Goal: Information Seeking & Learning: Learn about a topic

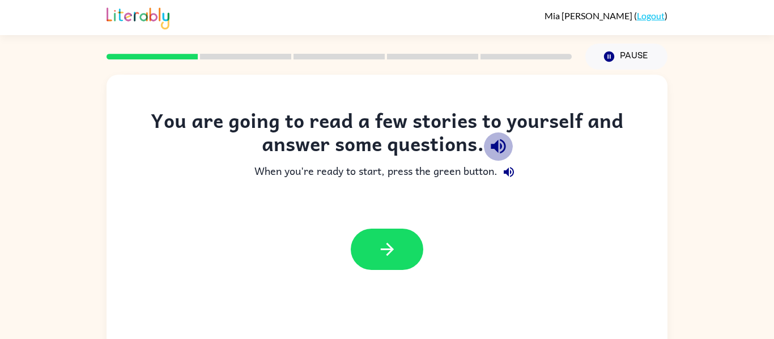
click at [500, 148] on icon "button" at bounding box center [498, 146] width 15 height 15
click at [497, 146] on icon "button" at bounding box center [498, 146] width 15 height 15
click at [496, 146] on icon "button" at bounding box center [498, 146] width 15 height 15
click at [497, 144] on icon "button" at bounding box center [498, 146] width 15 height 15
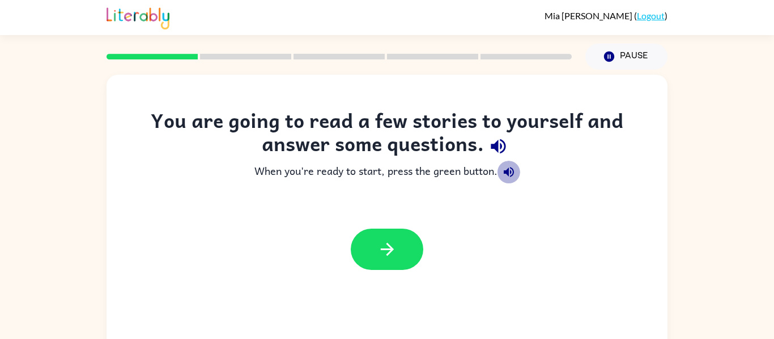
click at [504, 170] on icon "button" at bounding box center [509, 172] width 14 height 14
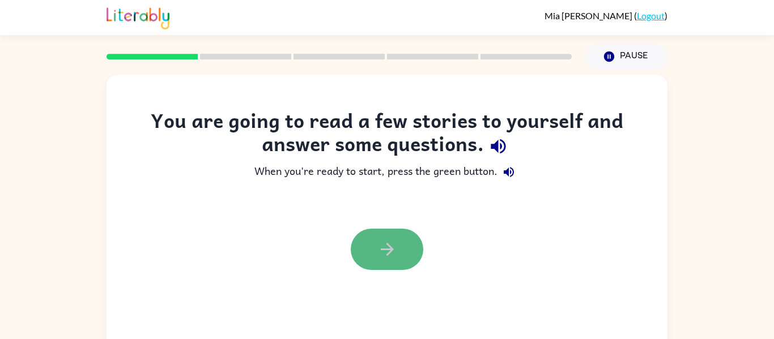
click at [366, 244] on button "button" at bounding box center [387, 249] width 73 height 41
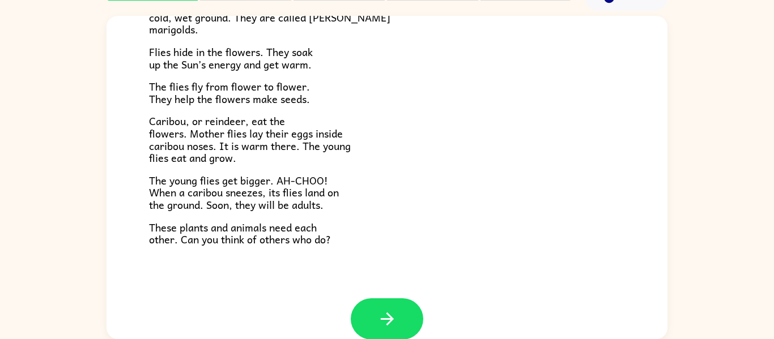
scroll to position [206, 0]
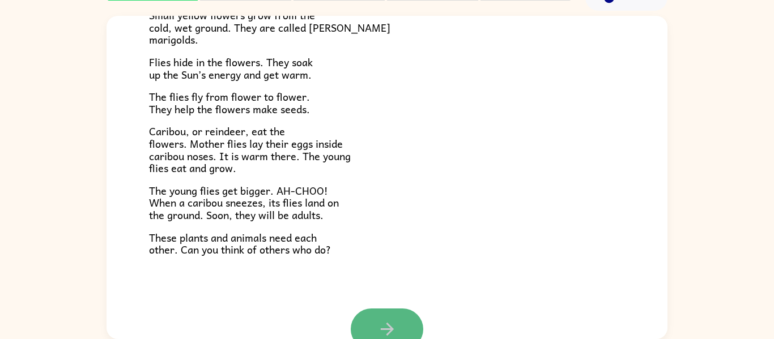
click at [411, 317] on button "button" at bounding box center [387, 329] width 73 height 41
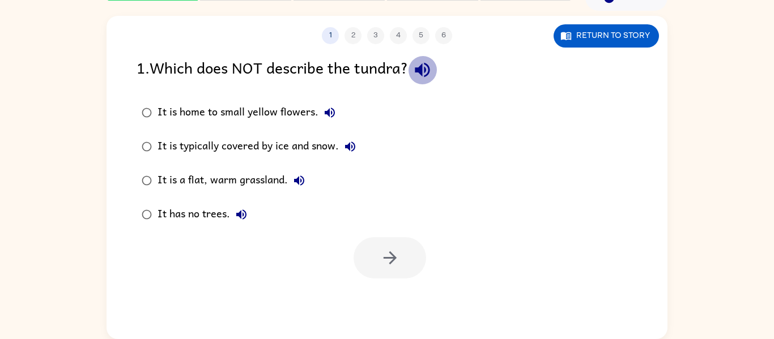
click at [421, 68] on icon "button" at bounding box center [422, 70] width 15 height 15
click at [331, 114] on icon "button" at bounding box center [330, 113] width 14 height 14
click at [348, 146] on icon "button" at bounding box center [350, 147] width 10 height 10
click at [298, 168] on label "It is a flat, warm grassland." at bounding box center [248, 181] width 237 height 34
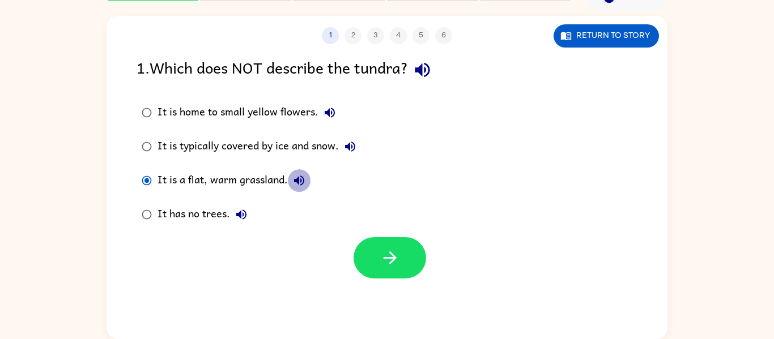
click at [298, 181] on icon "button" at bounding box center [299, 181] width 10 height 10
click at [243, 213] on icon "button" at bounding box center [241, 215] width 10 height 10
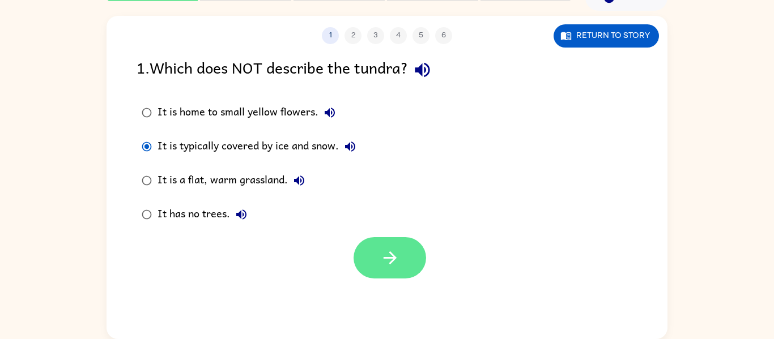
click at [383, 258] on icon "button" at bounding box center [389, 258] width 13 height 13
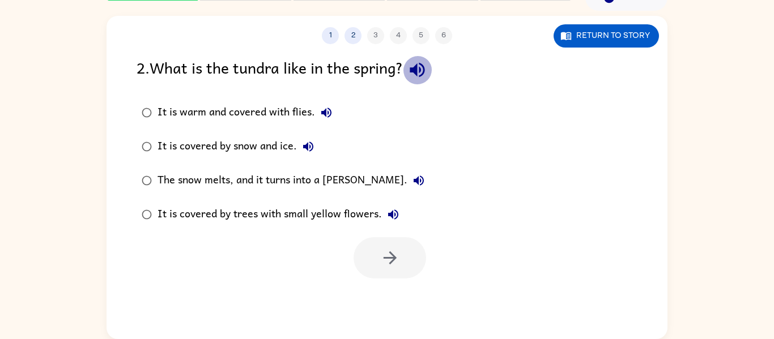
click at [424, 71] on icon "button" at bounding box center [417, 70] width 15 height 15
click at [329, 116] on icon "button" at bounding box center [327, 113] width 14 height 14
click at [308, 148] on icon "button" at bounding box center [308, 147] width 10 height 10
click at [412, 180] on icon "button" at bounding box center [419, 181] width 14 height 14
click at [388, 218] on icon "button" at bounding box center [393, 215] width 14 height 14
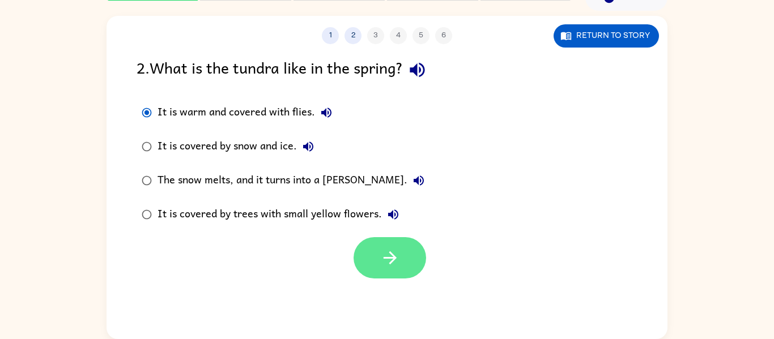
click at [390, 266] on icon "button" at bounding box center [390, 258] width 20 height 20
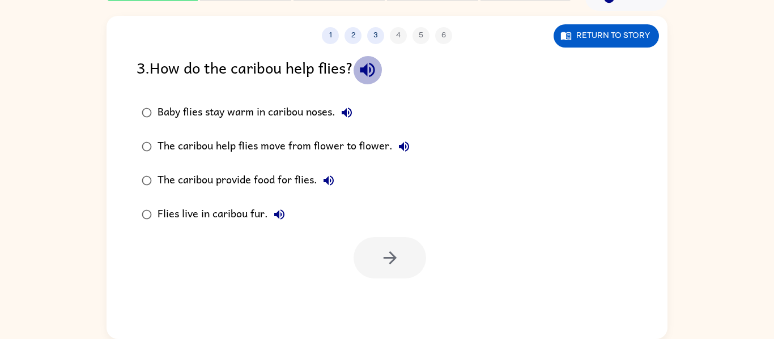
click at [373, 65] on icon "button" at bounding box center [368, 70] width 20 height 20
click at [351, 113] on icon "button" at bounding box center [347, 113] width 14 height 14
click at [399, 157] on button "The caribou help flies move from flower to flower." at bounding box center [404, 146] width 23 height 23
click at [327, 181] on icon "button" at bounding box center [329, 181] width 10 height 10
click at [284, 218] on icon "button" at bounding box center [280, 215] width 14 height 14
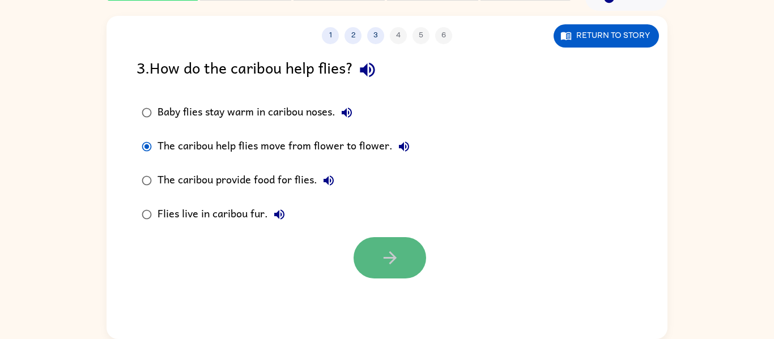
click at [373, 248] on button "button" at bounding box center [390, 257] width 73 height 41
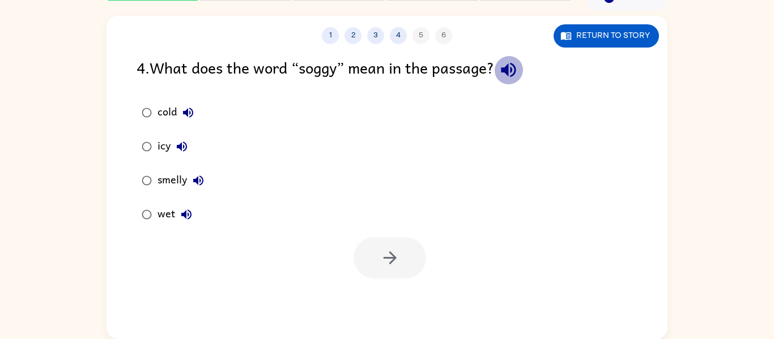
click at [516, 63] on icon "button" at bounding box center [508, 70] width 15 height 15
click at [183, 113] on icon "button" at bounding box center [188, 113] width 10 height 10
click at [183, 143] on icon "button" at bounding box center [182, 147] width 14 height 14
click at [193, 183] on icon "button" at bounding box center [199, 181] width 14 height 14
click at [181, 218] on icon "button" at bounding box center [187, 215] width 14 height 14
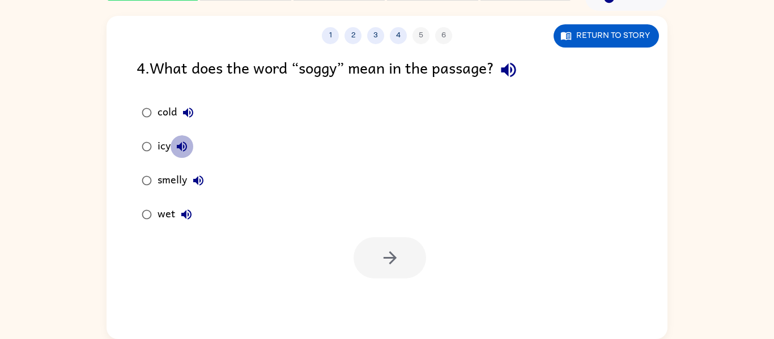
click at [184, 147] on icon "button" at bounding box center [182, 147] width 10 height 10
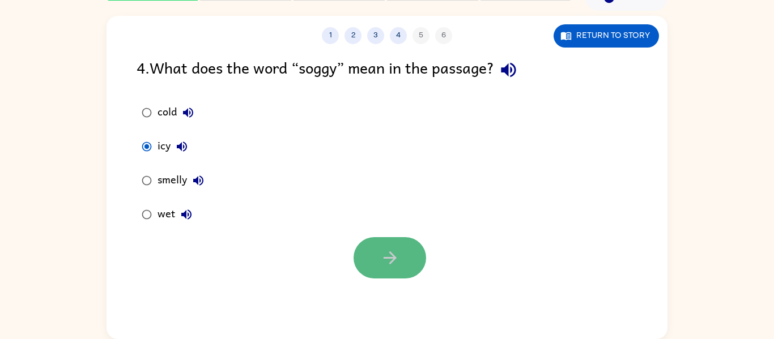
click at [368, 257] on button "button" at bounding box center [390, 257] width 73 height 41
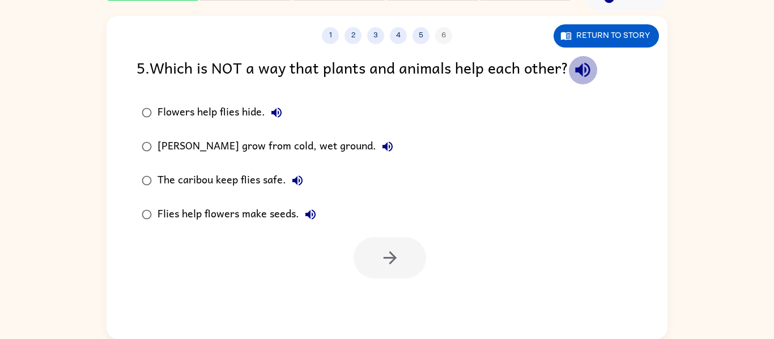
click at [588, 68] on icon "button" at bounding box center [582, 70] width 15 height 15
click at [277, 119] on icon "button" at bounding box center [277, 113] width 14 height 14
click at [391, 144] on button "[PERSON_NAME] grow from cold, wet ground." at bounding box center [387, 146] width 23 height 23
click at [300, 177] on icon "button" at bounding box center [298, 181] width 14 height 14
click at [309, 209] on icon "button" at bounding box center [311, 215] width 14 height 14
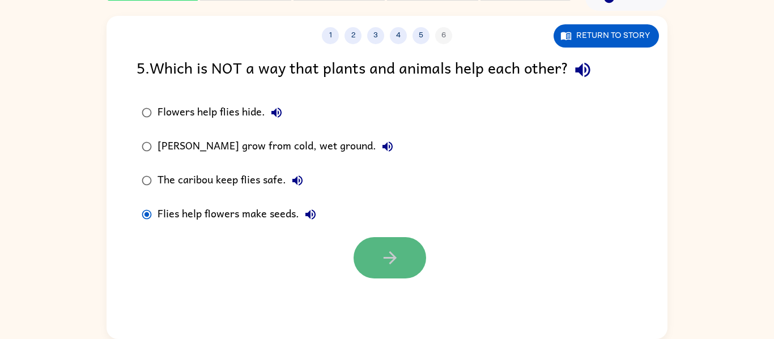
click at [385, 266] on icon "button" at bounding box center [390, 258] width 20 height 20
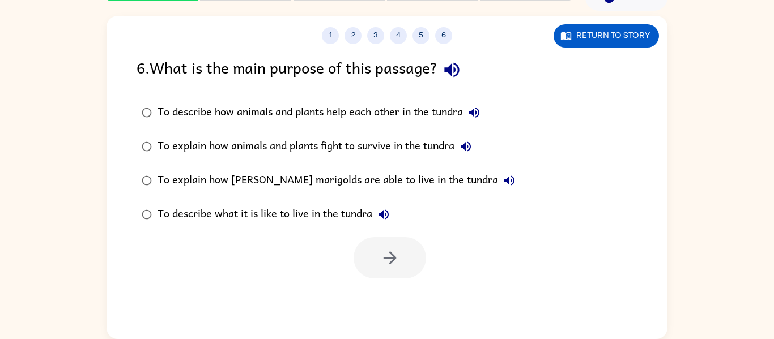
click at [450, 66] on icon "button" at bounding box center [452, 70] width 20 height 20
click at [475, 111] on icon "button" at bounding box center [474, 113] width 10 height 10
click at [475, 114] on icon "button" at bounding box center [474, 113] width 10 height 10
click at [469, 147] on icon "button" at bounding box center [466, 147] width 10 height 10
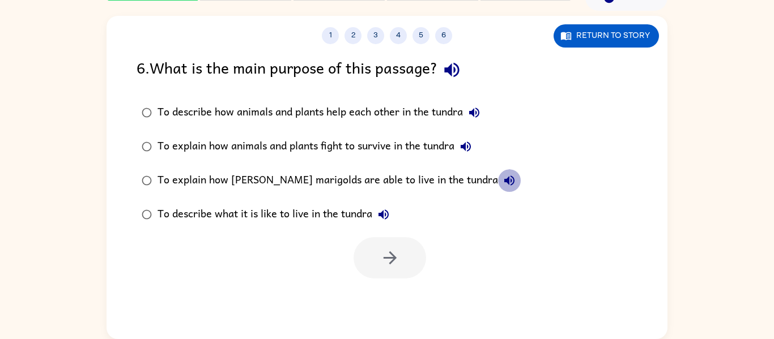
click at [503, 176] on icon "button" at bounding box center [510, 181] width 14 height 14
click at [382, 211] on icon "button" at bounding box center [384, 215] width 14 height 14
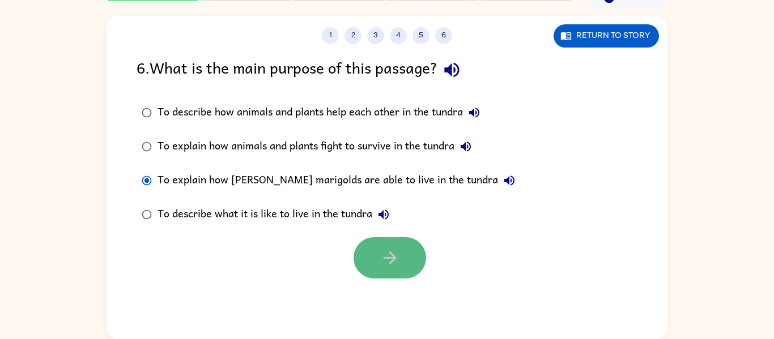
click at [385, 271] on button "button" at bounding box center [390, 257] width 73 height 41
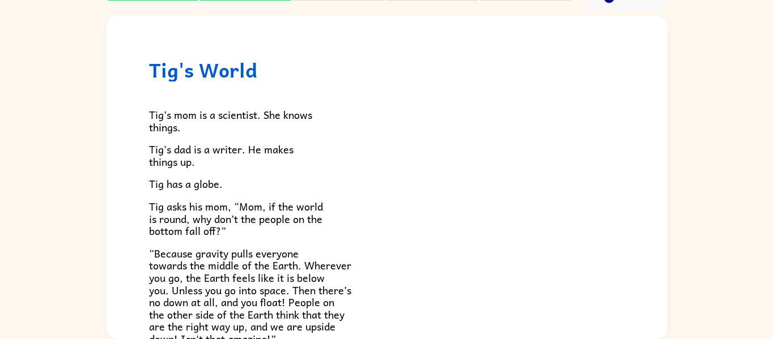
click at [532, 242] on div "Tig’s mom is a scientist. She knows things. [PERSON_NAME]’s dad is a writer. He…" at bounding box center [387, 320] width 476 height 476
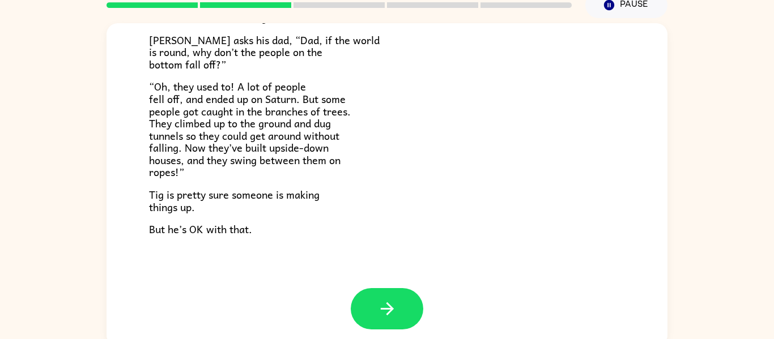
scroll to position [59, 0]
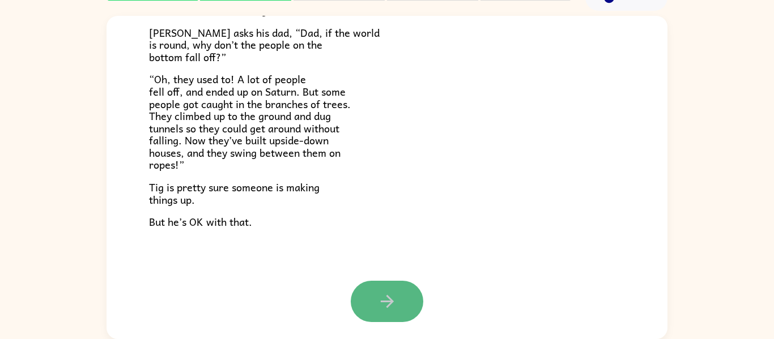
click at [398, 306] on button "button" at bounding box center [387, 301] width 73 height 41
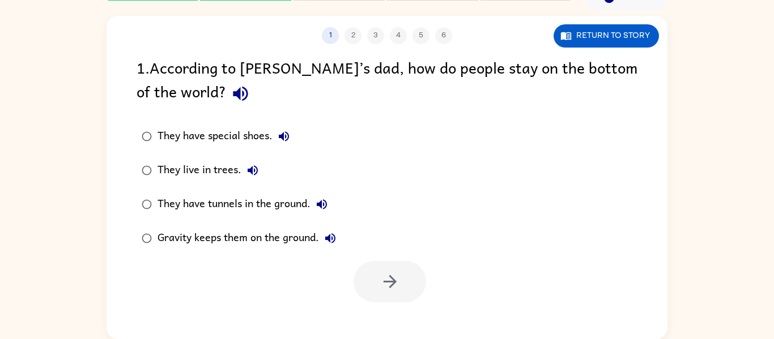
click at [233, 93] on icon "button" at bounding box center [240, 94] width 15 height 15
click at [287, 131] on icon "button" at bounding box center [284, 137] width 14 height 14
click at [254, 168] on icon "button" at bounding box center [253, 171] width 14 height 14
click at [321, 206] on icon "button" at bounding box center [322, 204] width 10 height 10
click at [333, 235] on icon "button" at bounding box center [330, 238] width 10 height 10
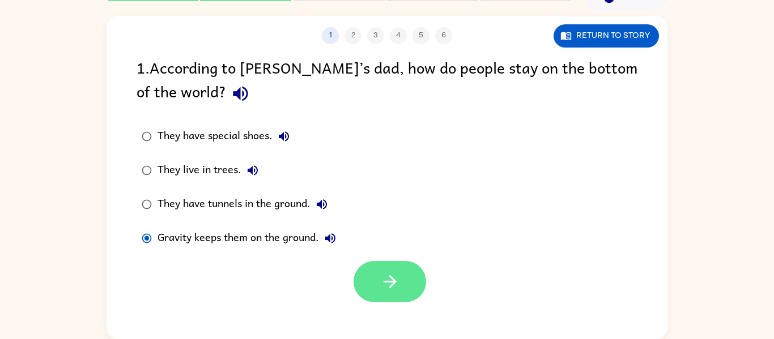
click at [381, 296] on button "button" at bounding box center [390, 281] width 73 height 41
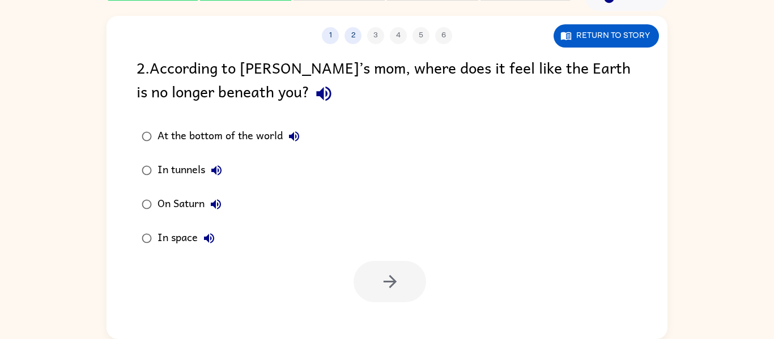
click at [309, 104] on button "button" at bounding box center [323, 93] width 29 height 29
click at [295, 144] on button "At the bottom of the world" at bounding box center [294, 136] width 23 height 23
click at [316, 97] on icon "button" at bounding box center [323, 94] width 15 height 15
click at [293, 138] on icon "button" at bounding box center [294, 136] width 10 height 10
click at [217, 167] on icon "button" at bounding box center [216, 170] width 10 height 10
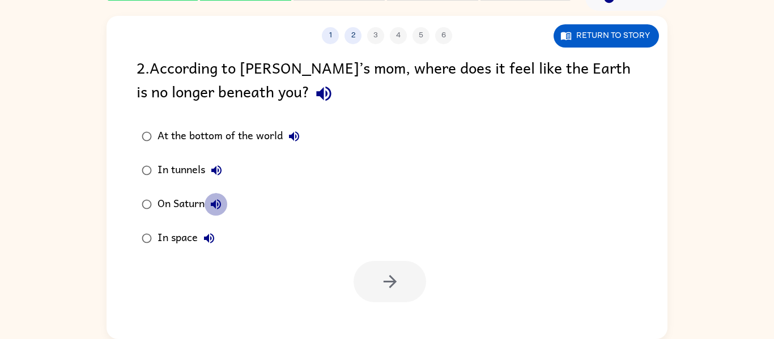
click at [218, 199] on icon "button" at bounding box center [216, 205] width 14 height 14
click at [213, 239] on icon "button" at bounding box center [209, 238] width 10 height 10
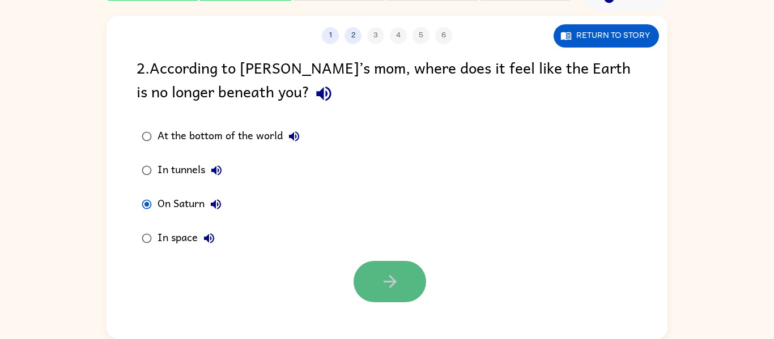
click at [382, 279] on icon "button" at bounding box center [390, 282] width 20 height 20
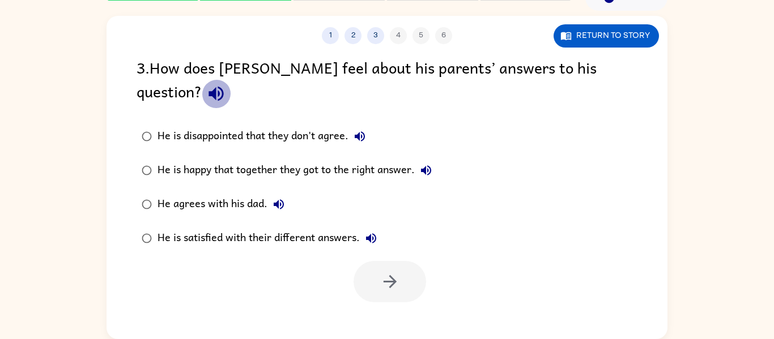
click at [231, 82] on button "button" at bounding box center [216, 93] width 29 height 29
click at [370, 125] on button "He is disappointed that they don't agree." at bounding box center [359, 136] width 23 height 23
click at [418, 159] on button "He is happy that together they got to the right answer." at bounding box center [426, 170] width 23 height 23
click at [277, 198] on icon "button" at bounding box center [279, 205] width 14 height 14
click at [368, 232] on icon "button" at bounding box center [371, 239] width 14 height 14
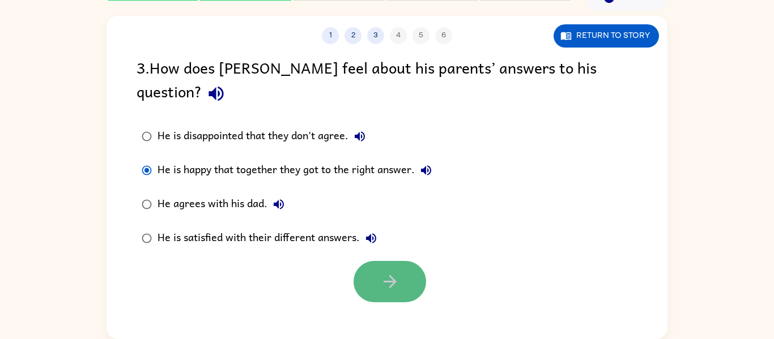
click at [405, 261] on button "button" at bounding box center [390, 281] width 73 height 41
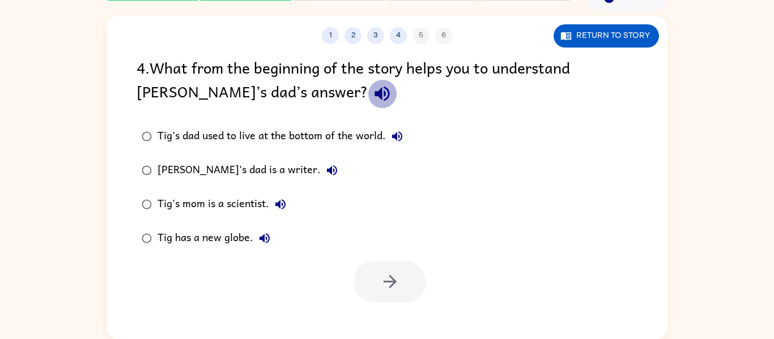
click at [372, 87] on icon "button" at bounding box center [382, 94] width 20 height 20
click at [379, 133] on div "Tig's dad used to live at the bottom of the world." at bounding box center [283, 136] width 251 height 23
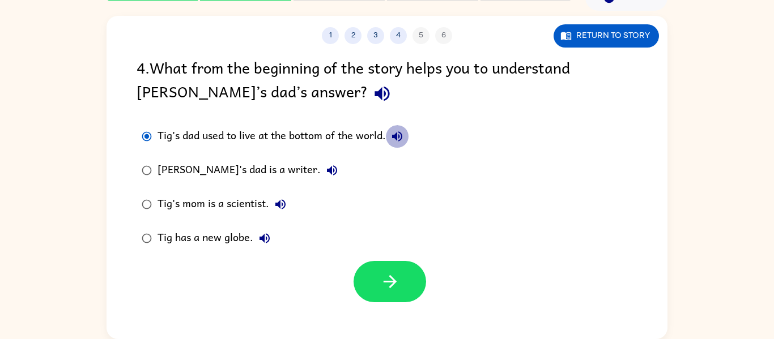
click at [403, 134] on icon "button" at bounding box center [397, 137] width 14 height 14
click at [321, 163] on button "[PERSON_NAME]'s dad is a writer." at bounding box center [332, 170] width 23 height 23
click at [282, 201] on icon "button" at bounding box center [281, 205] width 14 height 14
click at [261, 242] on icon "button" at bounding box center [265, 239] width 14 height 14
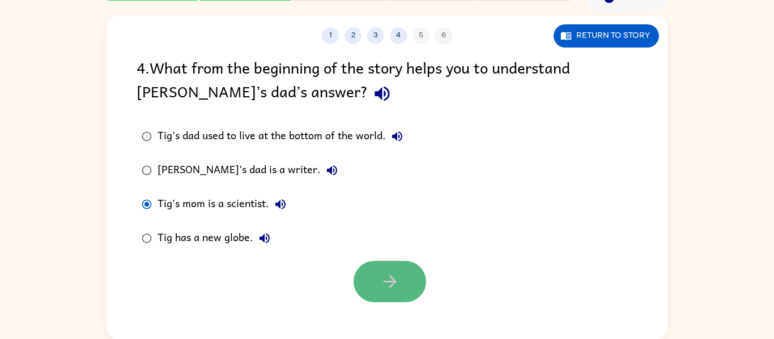
click at [413, 274] on button "button" at bounding box center [390, 281] width 73 height 41
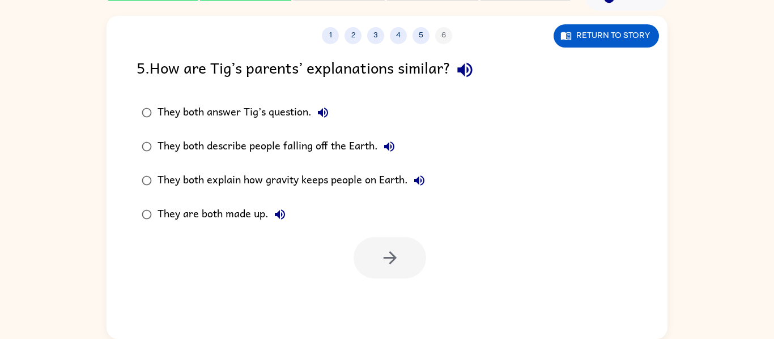
click at [471, 73] on icon "button" at bounding box center [464, 70] width 15 height 15
click at [328, 112] on icon "button" at bounding box center [323, 113] width 10 height 10
click at [393, 143] on icon "button" at bounding box center [389, 147] width 14 height 14
click at [399, 134] on label "They both describe people falling off the Earth." at bounding box center [283, 147] width 306 height 34
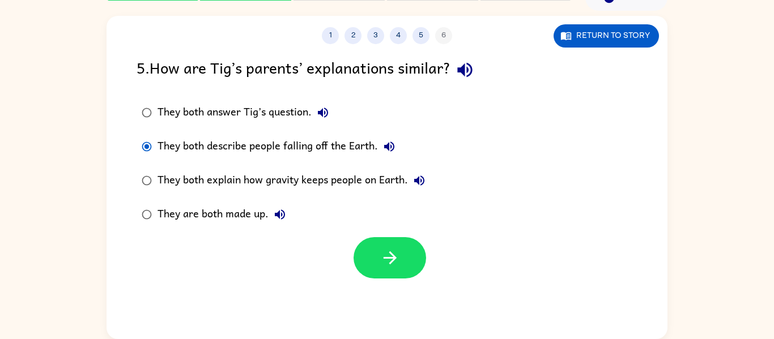
click at [424, 175] on icon "button" at bounding box center [420, 181] width 14 height 14
click at [280, 212] on icon "button" at bounding box center [280, 215] width 14 height 14
click at [369, 237] on button "button" at bounding box center [390, 257] width 73 height 41
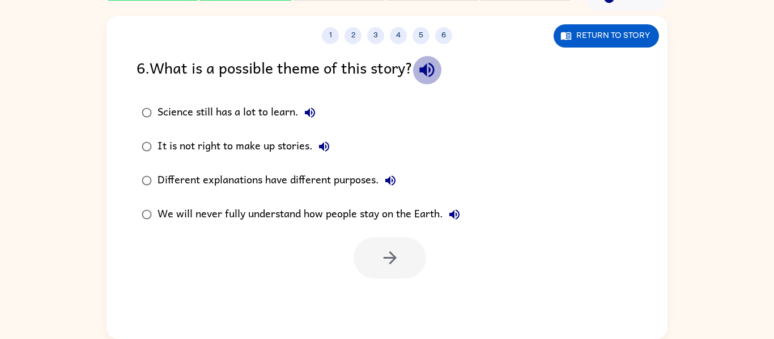
click at [436, 67] on icon "button" at bounding box center [427, 70] width 20 height 20
click at [313, 112] on icon "button" at bounding box center [310, 113] width 14 height 14
click at [328, 144] on icon "button" at bounding box center [324, 147] width 10 height 10
click at [389, 172] on button "Different explanations have different purposes." at bounding box center [390, 180] width 23 height 23
click at [444, 204] on div "We will never fully understand how people stay on the Earth." at bounding box center [312, 214] width 308 height 23
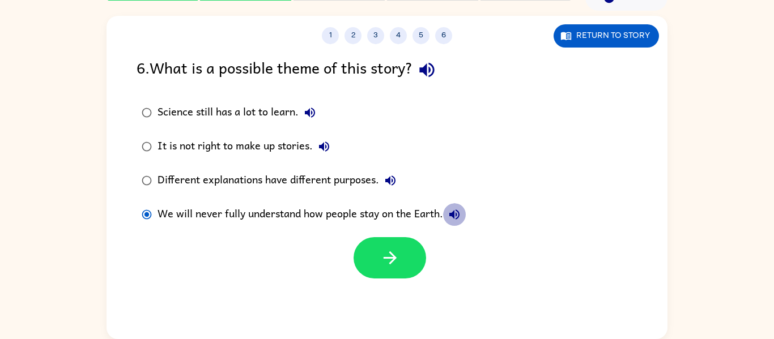
click at [453, 210] on icon "button" at bounding box center [455, 215] width 14 height 14
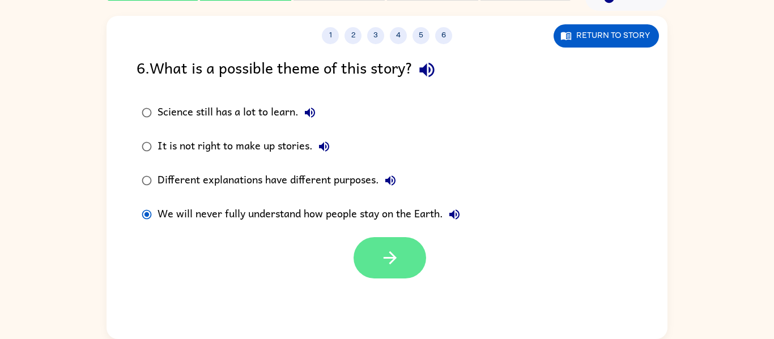
click at [406, 239] on button "button" at bounding box center [390, 257] width 73 height 41
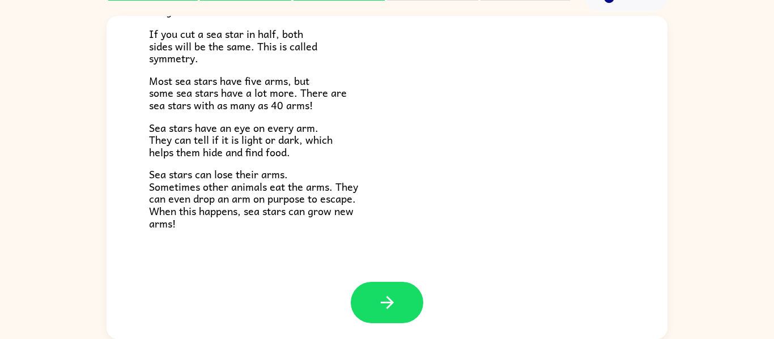
scroll to position [327, 0]
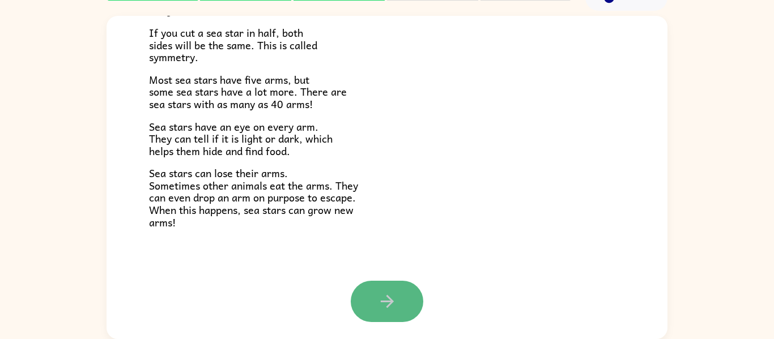
click at [383, 293] on icon "button" at bounding box center [387, 302] width 20 height 20
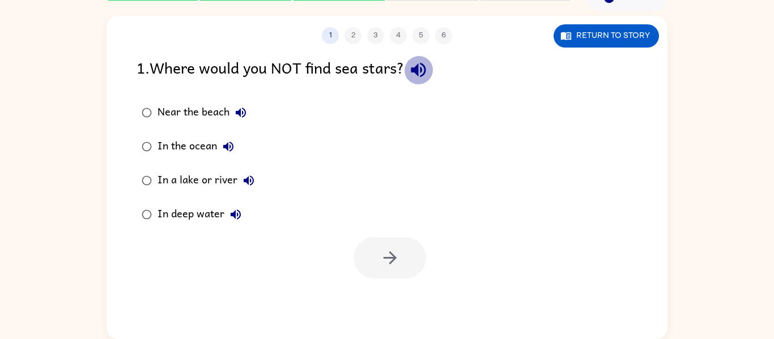
click at [422, 65] on icon "button" at bounding box center [418, 70] width 15 height 15
click at [244, 109] on icon "button" at bounding box center [241, 113] width 10 height 10
click at [229, 144] on icon "button" at bounding box center [229, 147] width 14 height 14
click at [247, 176] on icon "button" at bounding box center [249, 181] width 14 height 14
click at [231, 212] on icon "button" at bounding box center [236, 215] width 14 height 14
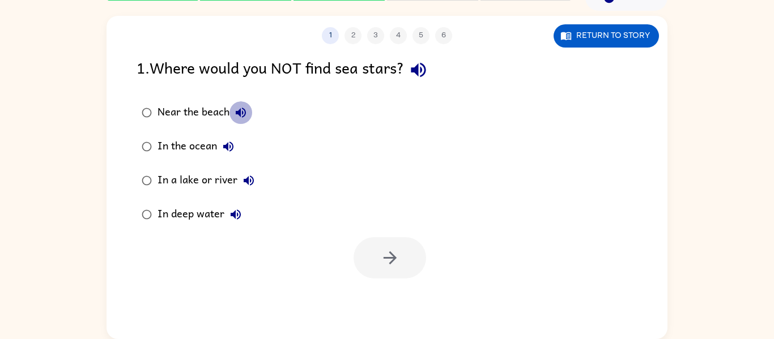
click at [246, 118] on icon "button" at bounding box center [241, 113] width 14 height 14
click at [178, 112] on div "Near the beach" at bounding box center [205, 112] width 95 height 23
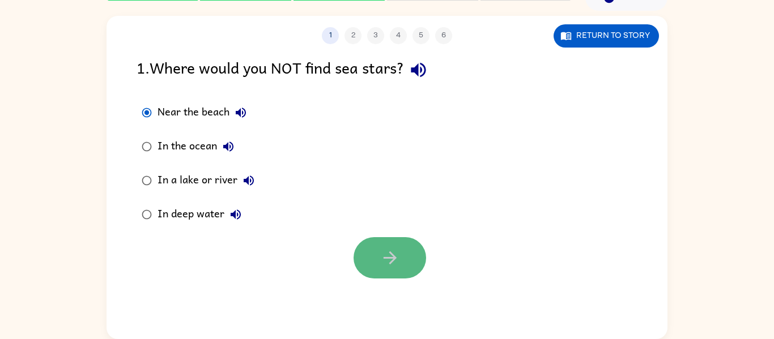
click at [382, 254] on icon "button" at bounding box center [390, 258] width 20 height 20
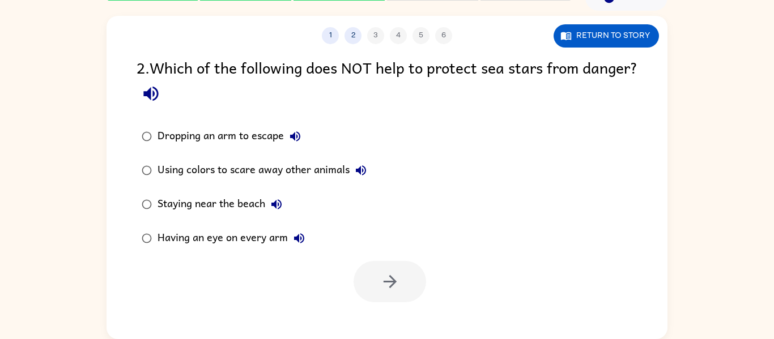
click at [313, 146] on label "Dropping an arm to escape" at bounding box center [254, 137] width 248 height 34
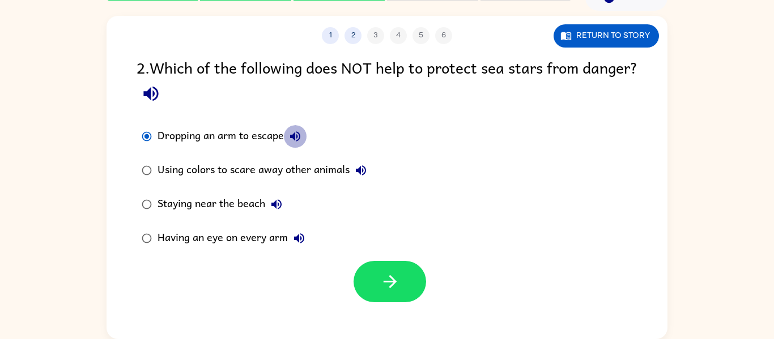
click at [295, 143] on icon "button" at bounding box center [295, 137] width 14 height 14
click at [158, 93] on icon "button" at bounding box center [150, 94] width 15 height 15
click at [297, 138] on icon "button" at bounding box center [295, 136] width 10 height 10
click at [363, 173] on icon "button" at bounding box center [361, 171] width 14 height 14
click at [283, 205] on icon "button" at bounding box center [277, 205] width 14 height 14
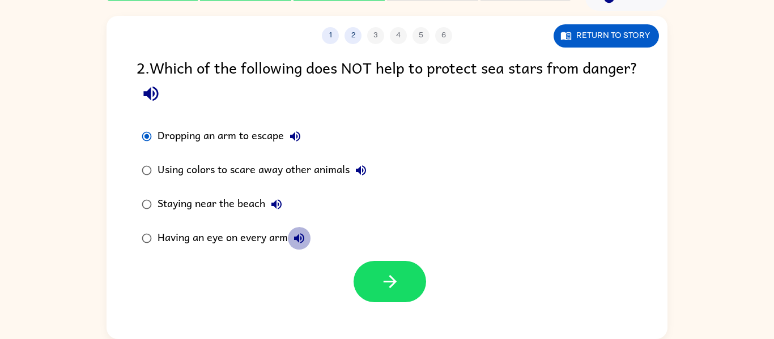
click at [301, 240] on icon "button" at bounding box center [299, 239] width 14 height 14
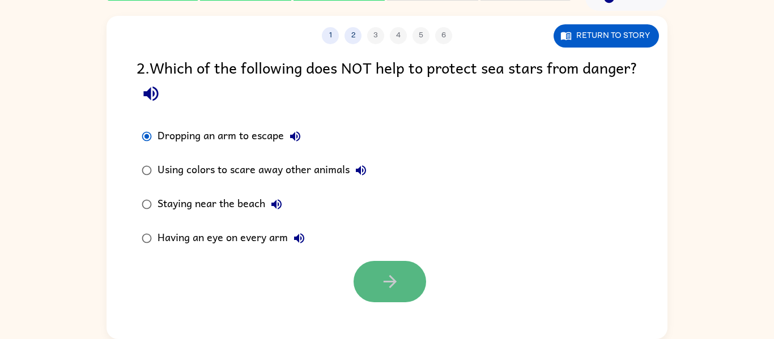
click at [401, 278] on button "button" at bounding box center [390, 281] width 73 height 41
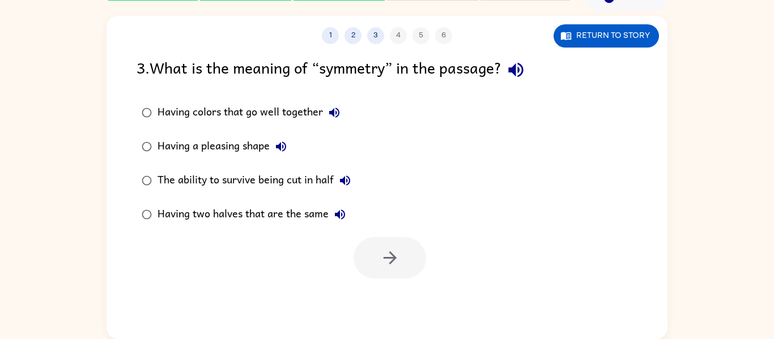
click at [334, 113] on icon "button" at bounding box center [334, 113] width 10 height 10
click at [282, 146] on icon "button" at bounding box center [281, 147] width 10 height 10
click at [364, 185] on div "Having colors that go well together Having a pleasing shape The ability to surv…" at bounding box center [254, 164] width 235 height 136
click at [352, 177] on icon "button" at bounding box center [345, 181] width 14 height 14
click at [342, 208] on icon "button" at bounding box center [340, 215] width 14 height 14
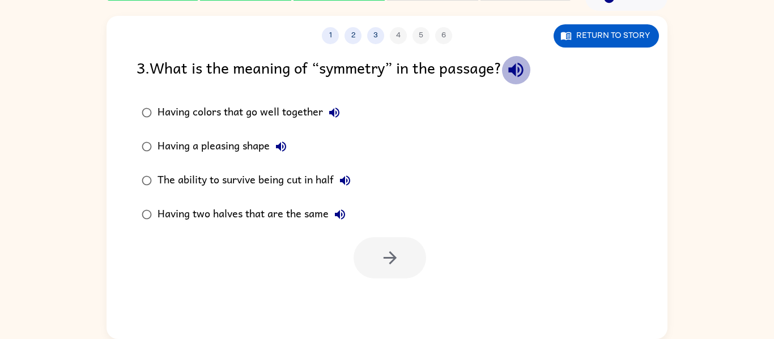
click at [513, 74] on icon "button" at bounding box center [516, 70] width 20 height 20
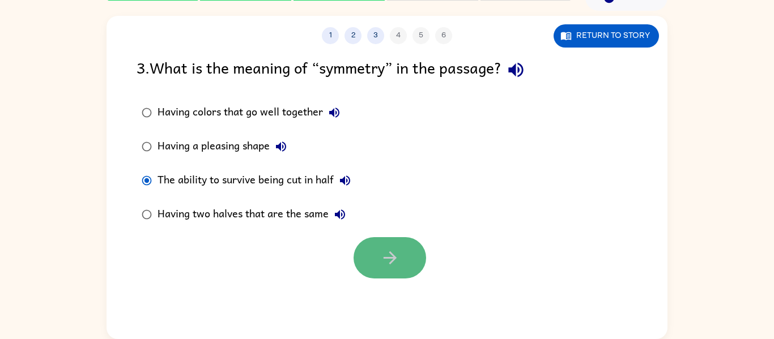
click at [371, 251] on button "button" at bounding box center [390, 257] width 73 height 41
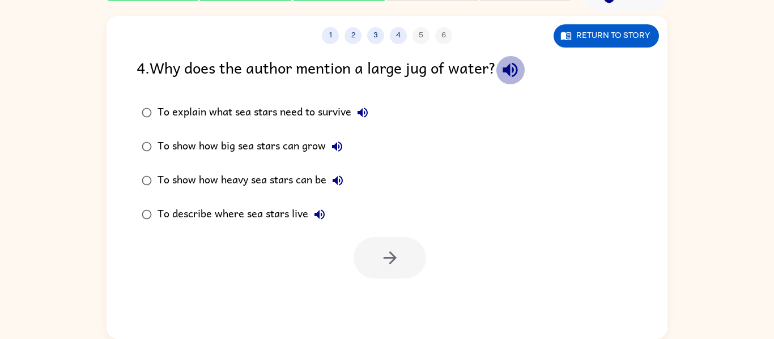
click at [519, 80] on button "button" at bounding box center [510, 70] width 29 height 29
click at [364, 108] on icon "button" at bounding box center [363, 113] width 14 height 14
click at [335, 142] on icon "button" at bounding box center [337, 147] width 14 height 14
click at [337, 175] on icon "button" at bounding box center [338, 181] width 14 height 14
click at [324, 225] on div "To describe where sea stars live" at bounding box center [244, 214] width 173 height 23
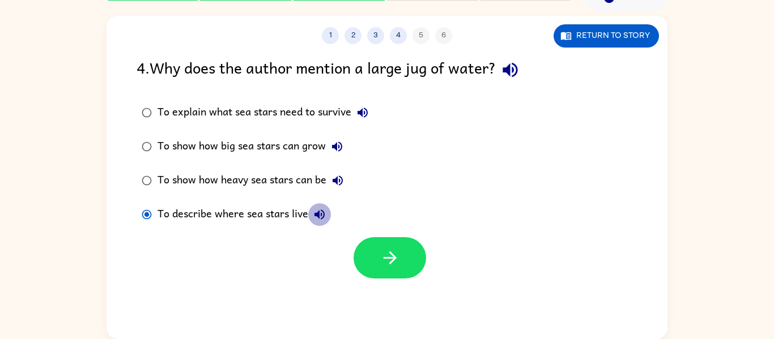
click at [320, 212] on icon "button" at bounding box center [320, 215] width 14 height 14
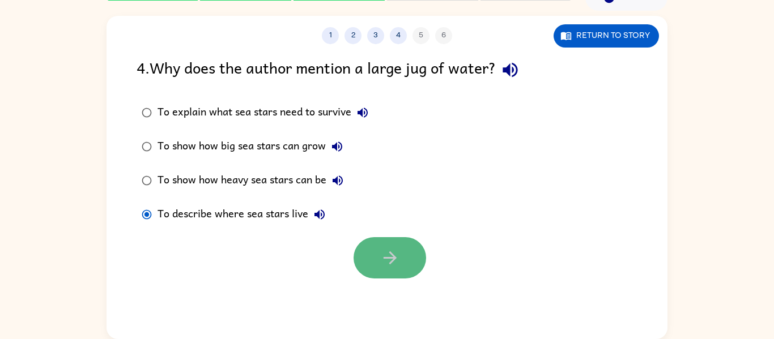
click at [364, 253] on button "button" at bounding box center [390, 257] width 73 height 41
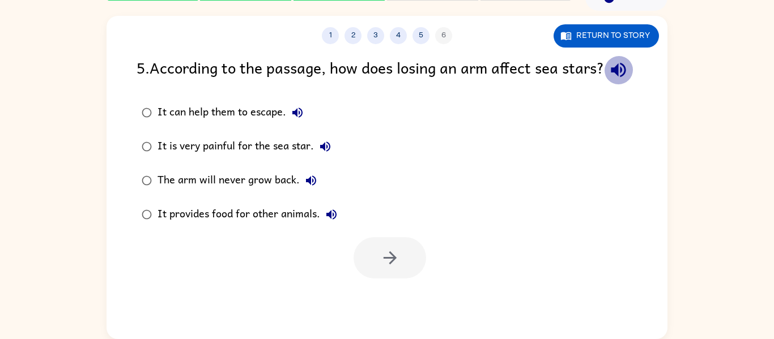
click at [611, 78] on icon "button" at bounding box center [618, 70] width 15 height 15
click at [164, 119] on label "It can help them to escape." at bounding box center [239, 113] width 218 height 34
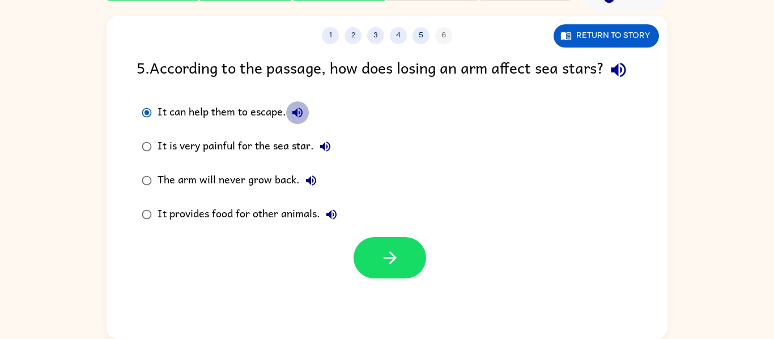
click at [301, 118] on icon "button" at bounding box center [297, 113] width 10 height 10
click at [324, 152] on icon "button" at bounding box center [325, 147] width 10 height 10
click at [313, 186] on icon "button" at bounding box center [311, 181] width 10 height 10
click at [334, 222] on icon "button" at bounding box center [332, 215] width 14 height 14
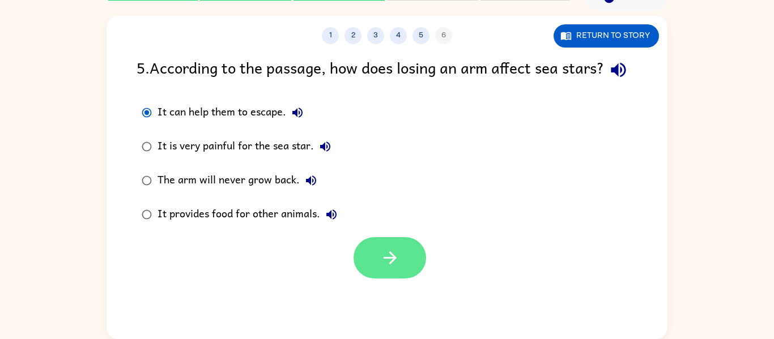
click at [380, 268] on icon "button" at bounding box center [390, 258] width 20 height 20
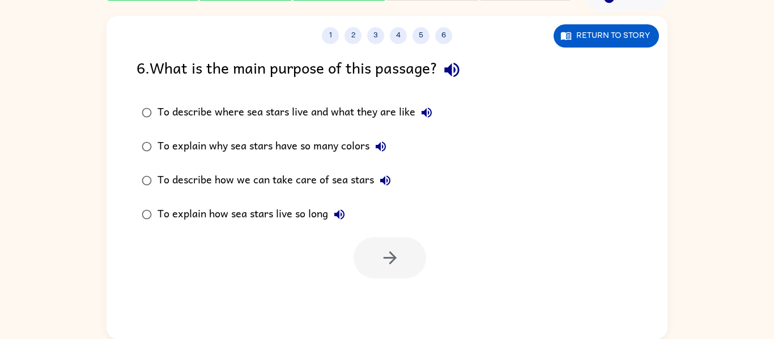
click at [456, 75] on icon "button" at bounding box center [452, 70] width 20 height 20
click at [430, 105] on button "To describe where sea stars live and what they are like" at bounding box center [426, 112] width 23 height 23
click at [389, 139] on button "To explain why sea stars have so many colors" at bounding box center [380, 146] width 23 height 23
click at [384, 165] on label "To describe how we can take care of sea stars" at bounding box center [286, 181] width 313 height 34
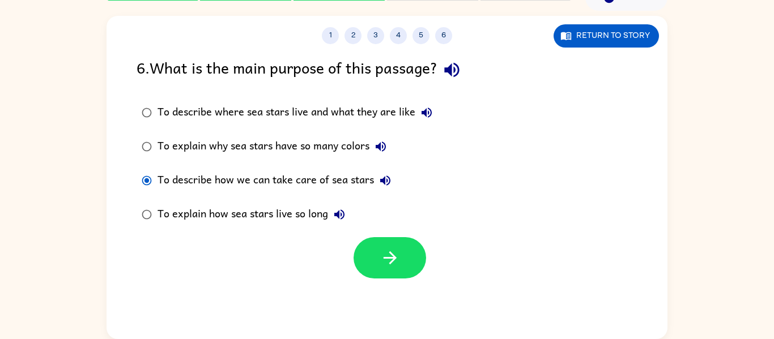
click at [399, 177] on label "To describe how we can take care of sea stars" at bounding box center [286, 181] width 313 height 34
click at [391, 177] on icon "button" at bounding box center [386, 181] width 14 height 14
click at [343, 223] on button "To explain how sea stars live so long" at bounding box center [339, 214] width 23 height 23
click at [356, 263] on button "button" at bounding box center [390, 257] width 73 height 41
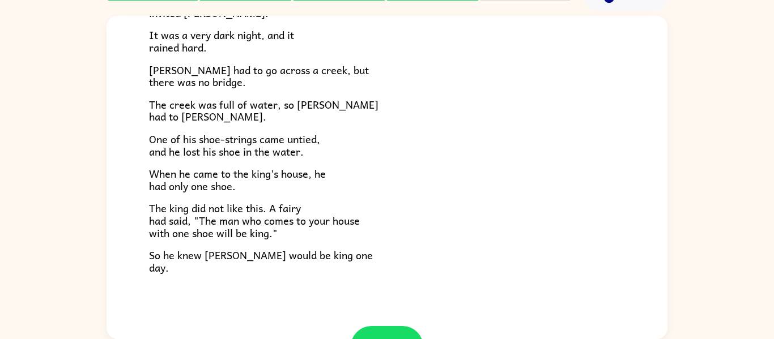
scroll to position [153, 0]
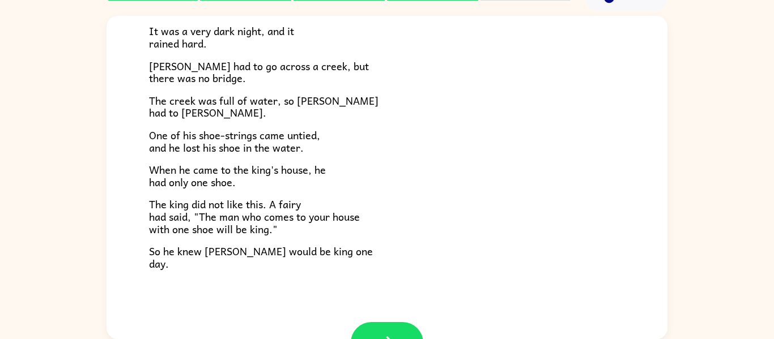
click at [511, 187] on p "When he came to the king's house, he had only one shoe." at bounding box center [387, 176] width 476 height 24
click at [386, 326] on button "button" at bounding box center [387, 342] width 73 height 41
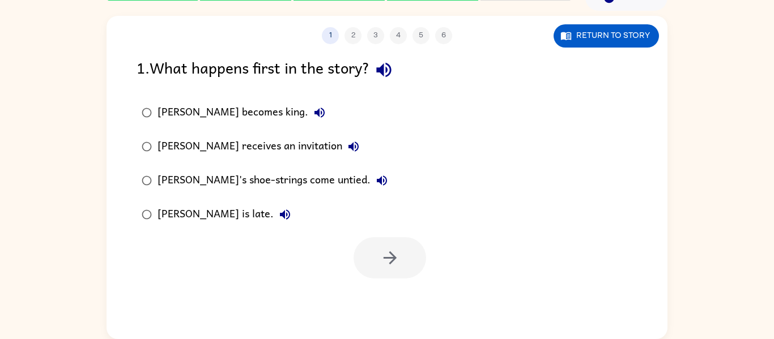
scroll to position [0, 0]
click at [390, 66] on icon "button" at bounding box center [384, 70] width 20 height 20
click at [314, 112] on icon "button" at bounding box center [319, 113] width 10 height 10
click at [347, 151] on icon "button" at bounding box center [354, 147] width 14 height 14
click at [375, 178] on icon "button" at bounding box center [382, 181] width 14 height 14
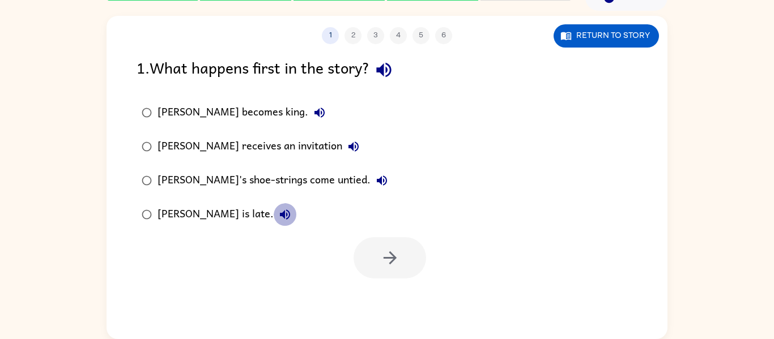
click at [278, 208] on icon "button" at bounding box center [285, 215] width 14 height 14
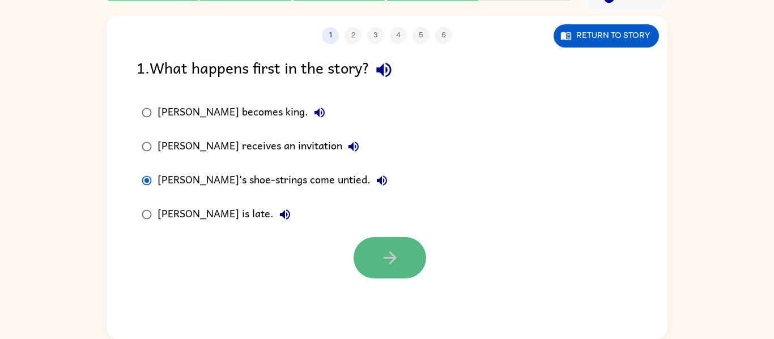
click at [358, 249] on button "button" at bounding box center [390, 257] width 73 height 41
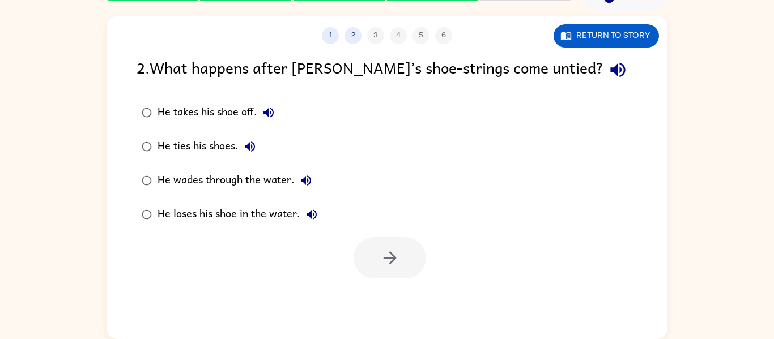
click at [358, 249] on div at bounding box center [390, 257] width 73 height 41
click at [603, 74] on button "button" at bounding box center [617, 70] width 29 height 29
click at [270, 112] on icon "button" at bounding box center [268, 113] width 10 height 10
click at [253, 138] on button "He ties his shoes." at bounding box center [250, 146] width 23 height 23
click at [301, 174] on icon "button" at bounding box center [306, 181] width 14 height 14
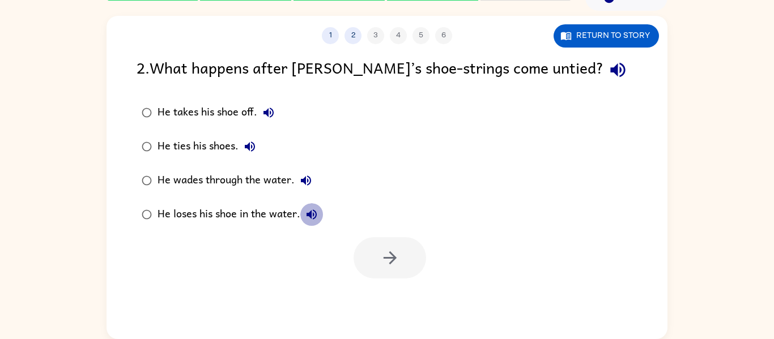
click at [311, 217] on icon "button" at bounding box center [312, 215] width 10 height 10
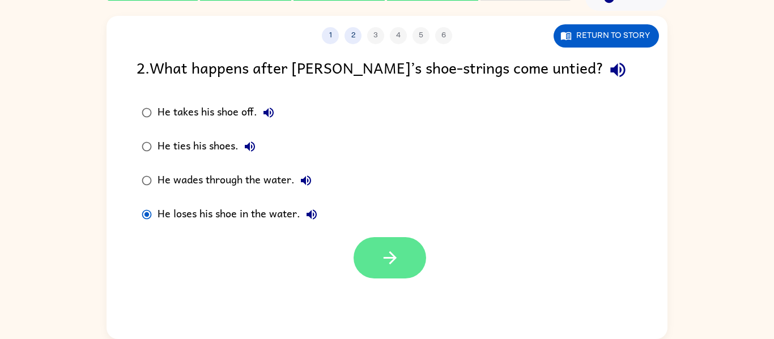
click at [402, 275] on button "button" at bounding box center [390, 257] width 73 height 41
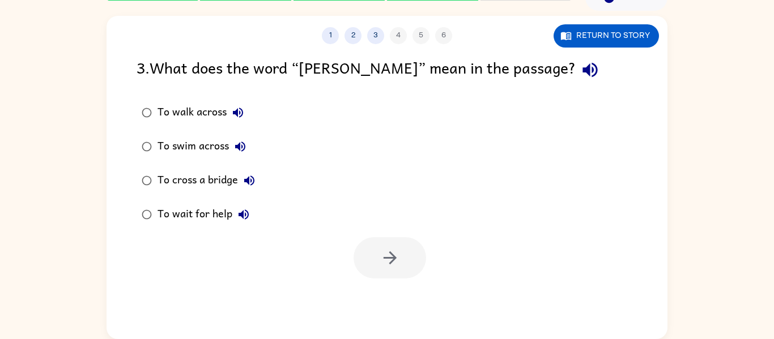
click at [583, 69] on icon "button" at bounding box center [590, 70] width 15 height 15
click at [230, 109] on button "To walk across" at bounding box center [238, 112] width 23 height 23
click at [240, 147] on icon "button" at bounding box center [240, 147] width 10 height 10
click at [248, 186] on icon "button" at bounding box center [250, 181] width 14 height 14
click at [241, 212] on icon "button" at bounding box center [244, 215] width 10 height 10
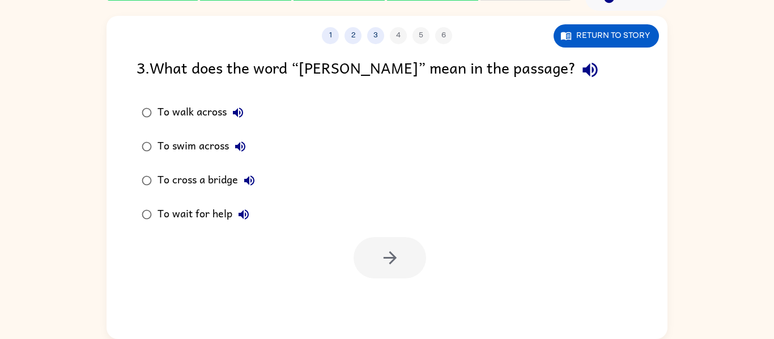
click at [131, 192] on label "To cross a bridge" at bounding box center [198, 181] width 136 height 34
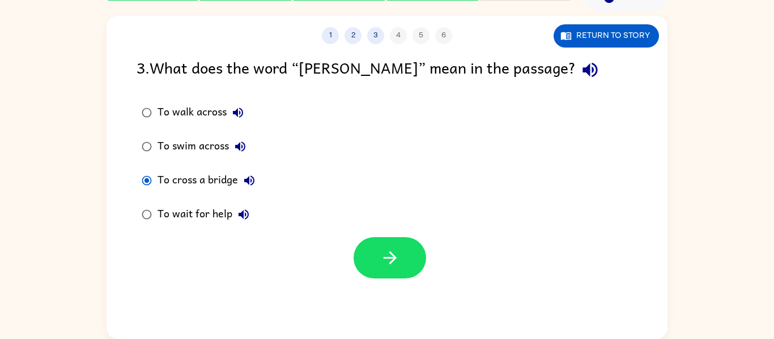
click at [447, 213] on div "To walk across To swim across To cross a bridge To wait for help" at bounding box center [402, 164] width 531 height 136
click at [423, 248] on button "button" at bounding box center [390, 257] width 73 height 41
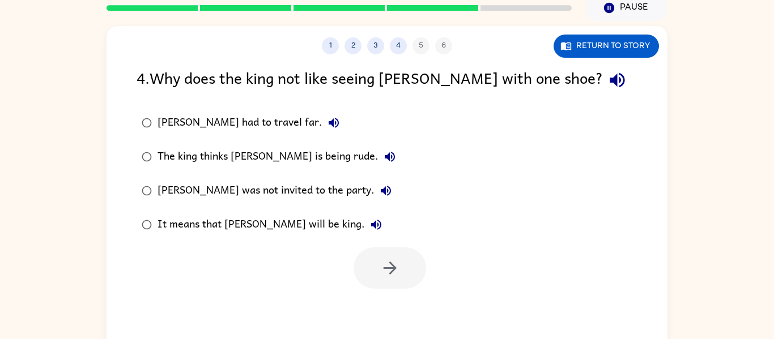
scroll to position [45, 0]
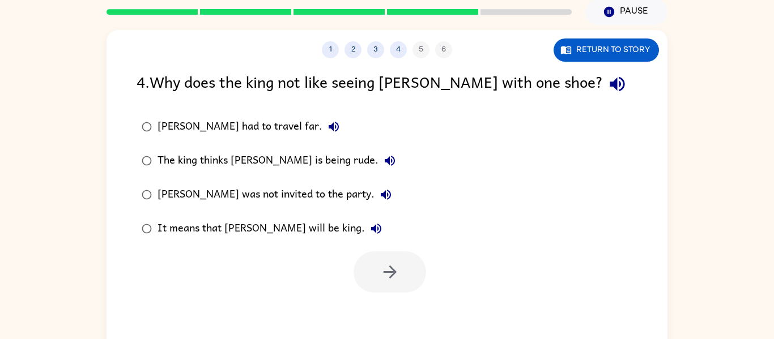
click at [607, 82] on icon "button" at bounding box center [617, 84] width 20 height 20
click at [322, 127] on button "[PERSON_NAME] had to travel far." at bounding box center [333, 127] width 23 height 23
click at [383, 156] on icon "button" at bounding box center [390, 161] width 14 height 14
click at [379, 190] on icon "button" at bounding box center [386, 195] width 14 height 14
click at [365, 219] on button "It means that [PERSON_NAME] will be king." at bounding box center [376, 229] width 23 height 23
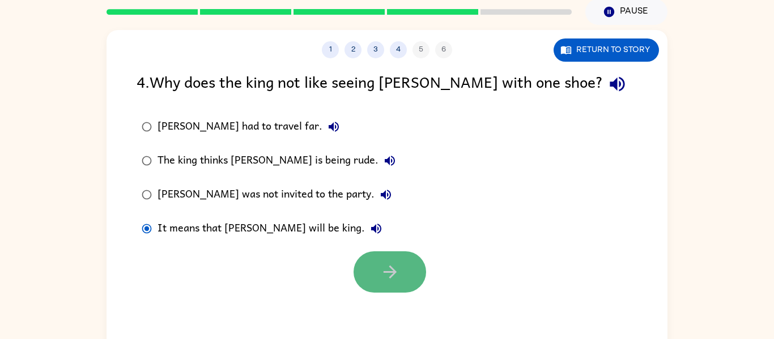
click at [395, 278] on icon "button" at bounding box center [390, 272] width 20 height 20
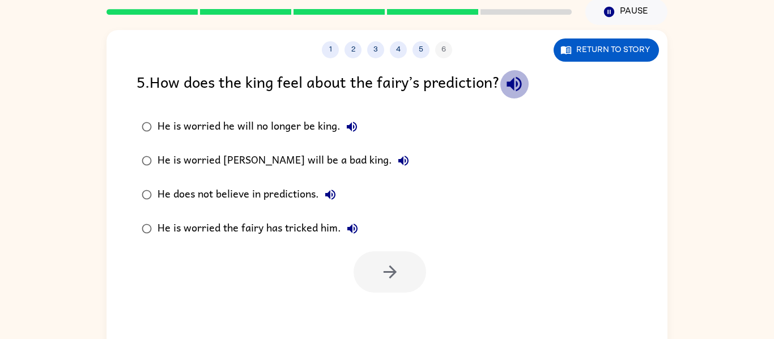
click at [511, 83] on icon "button" at bounding box center [514, 84] width 20 height 20
click at [351, 135] on button "He is worried he will no longer be king." at bounding box center [352, 127] width 23 height 23
click at [397, 158] on icon "button" at bounding box center [404, 161] width 14 height 14
click at [333, 190] on icon "button" at bounding box center [330, 195] width 10 height 10
click at [351, 219] on button "He is worried the fairy has tricked him." at bounding box center [352, 229] width 23 height 23
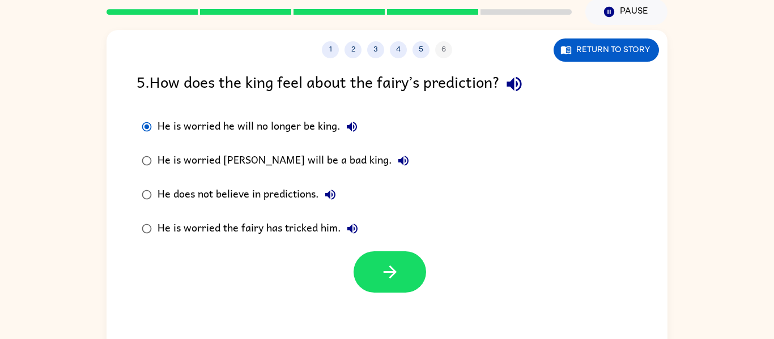
click at [367, 250] on div at bounding box center [387, 269] width 561 height 47
click at [368, 257] on button "button" at bounding box center [390, 272] width 73 height 41
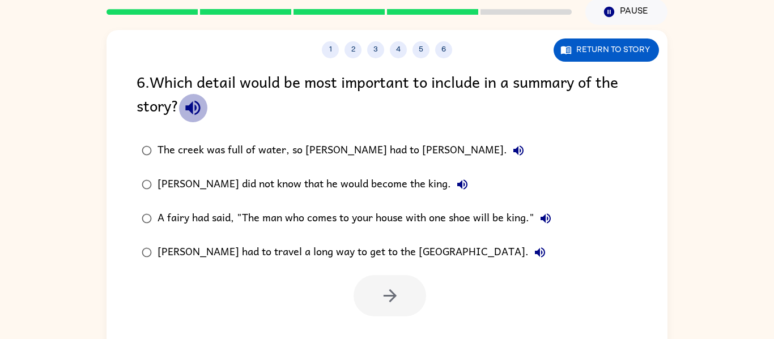
click at [192, 105] on icon "button" at bounding box center [192, 108] width 15 height 15
click at [512, 144] on icon "button" at bounding box center [519, 151] width 14 height 14
click at [456, 180] on icon "button" at bounding box center [463, 185] width 14 height 14
click at [547, 221] on icon "button" at bounding box center [546, 219] width 14 height 14
click at [535, 250] on icon "button" at bounding box center [540, 253] width 10 height 10
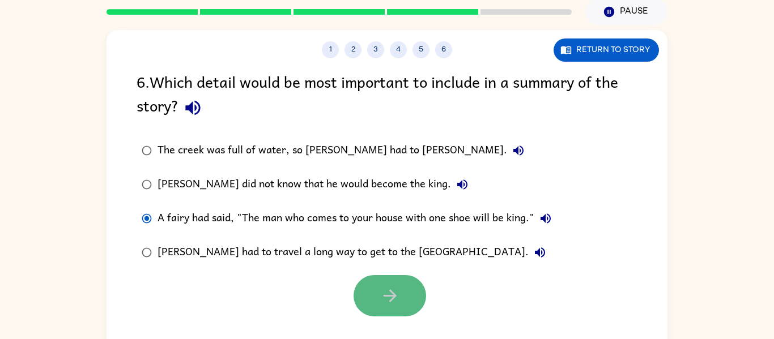
click at [398, 299] on icon "button" at bounding box center [390, 296] width 20 height 20
